Goal: Information Seeking & Learning: Learn about a topic

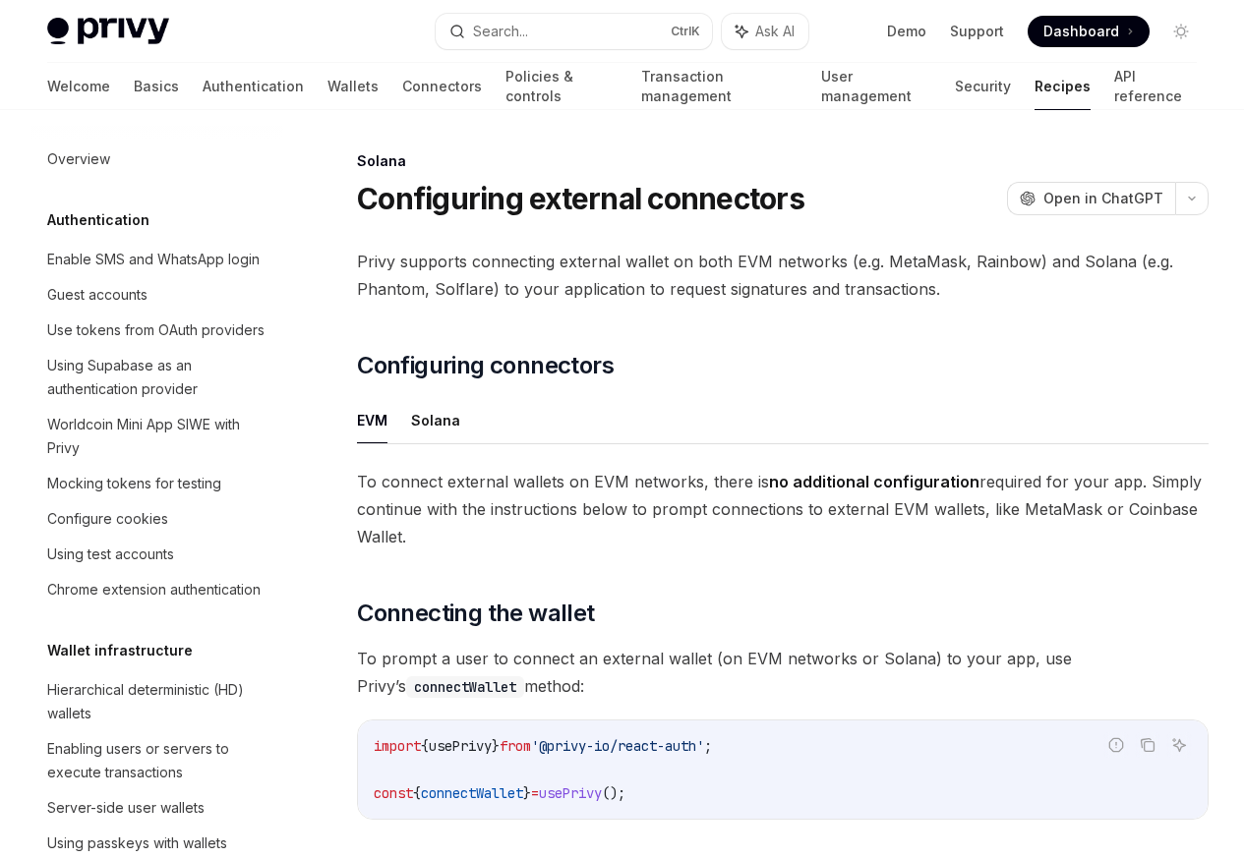
scroll to position [3149, 0]
